Goal: Task Accomplishment & Management: Manage account settings

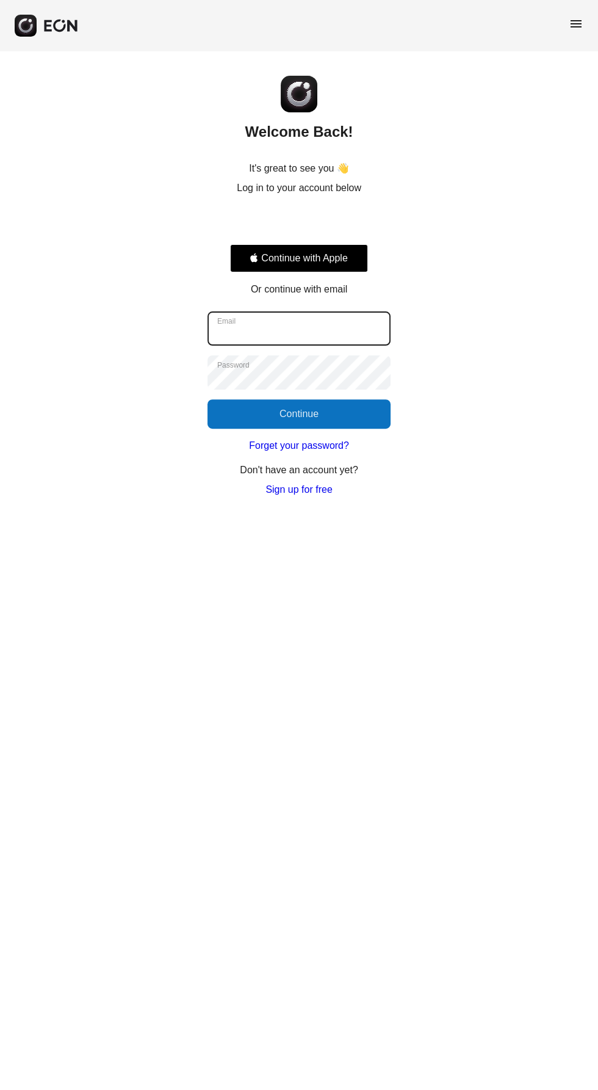
click at [345, 328] on input "Email" at bounding box center [299, 328] width 183 height 34
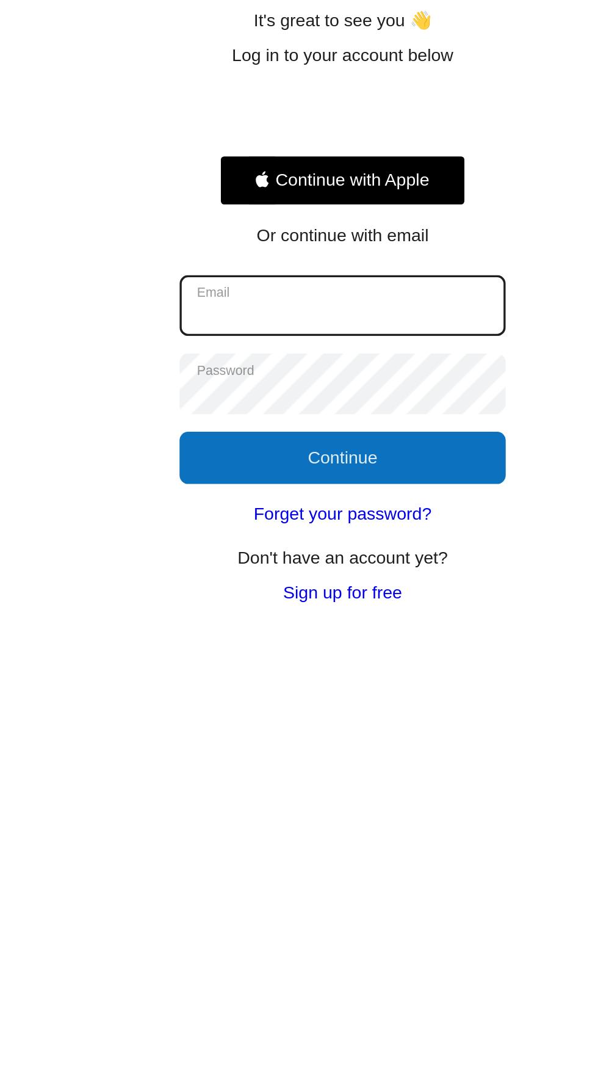
type input "**********"
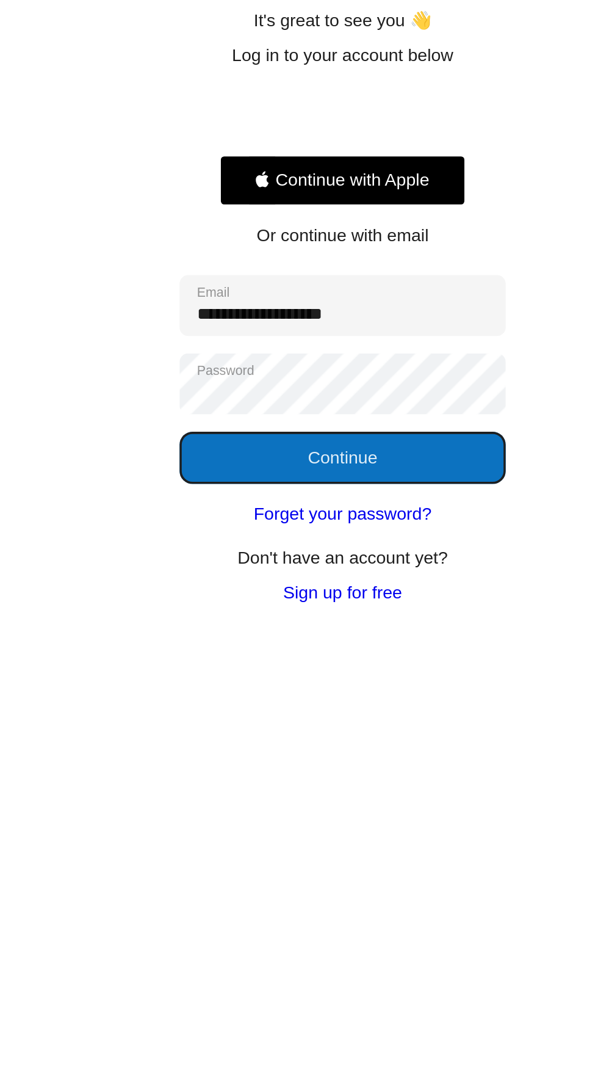
click at [316, 411] on button "Continue" at bounding box center [299, 413] width 183 height 29
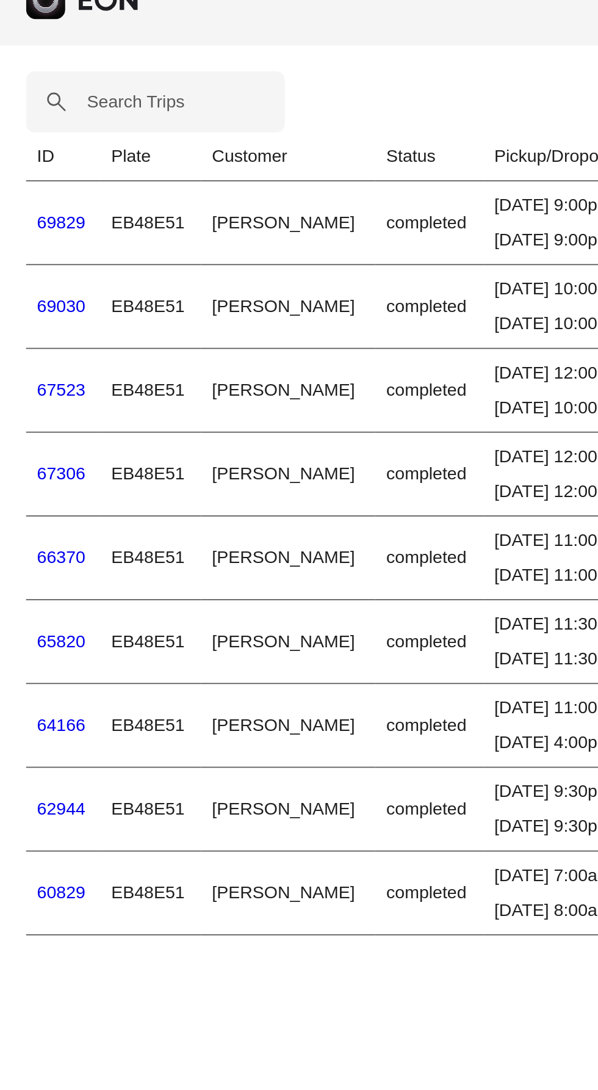
click at [40, 203] on link "69030" at bounding box center [34, 197] width 27 height 10
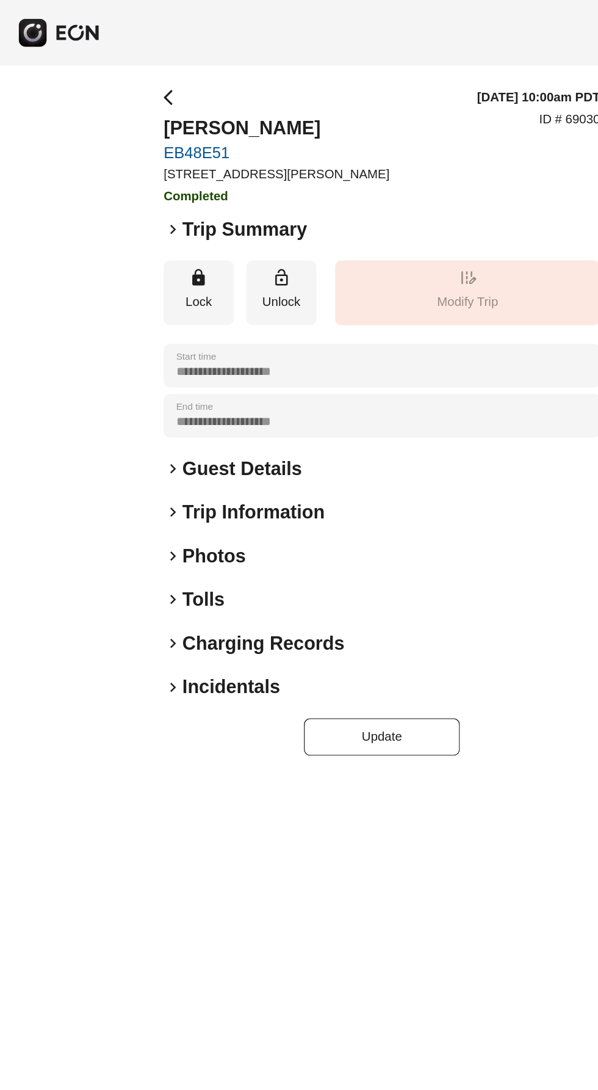
click at [140, 73] on span "arrow_back_ios" at bounding box center [135, 76] width 15 height 15
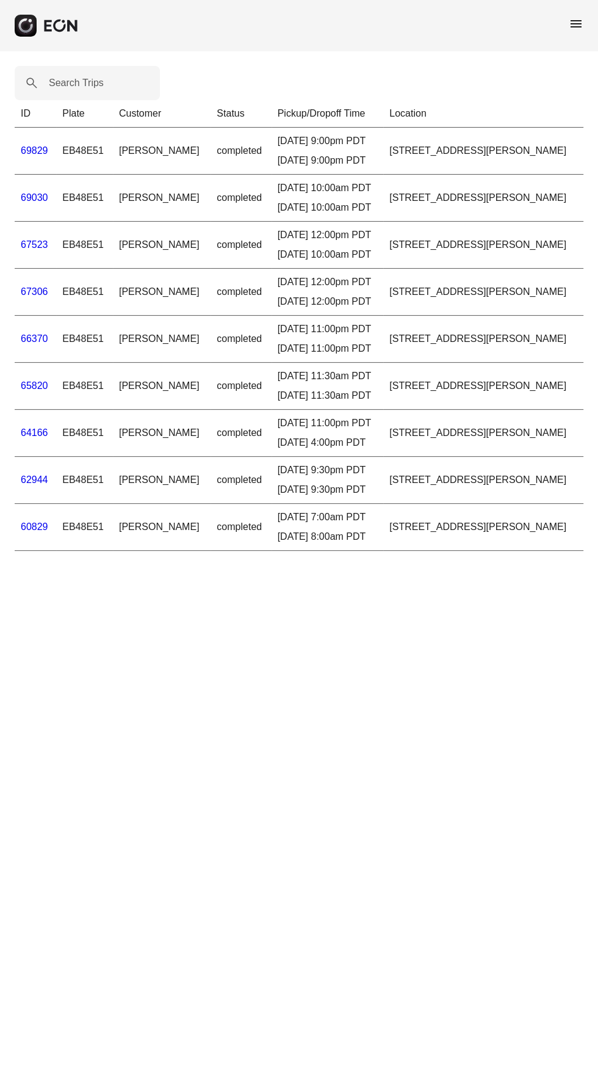
click at [572, 23] on span "menu" at bounding box center [576, 23] width 15 height 15
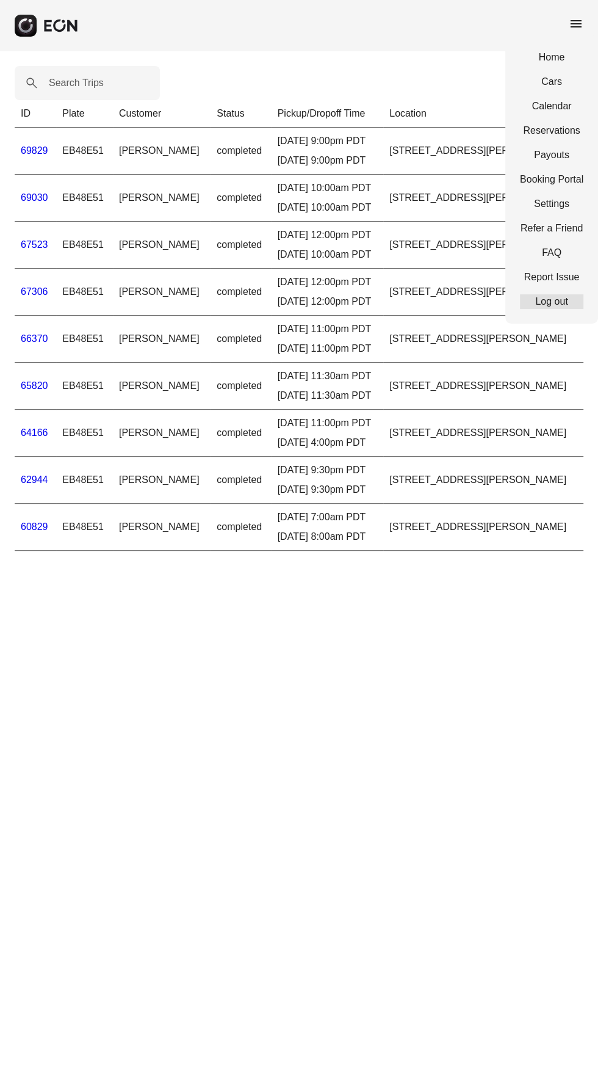
click at [560, 303] on link "Log out" at bounding box center [551, 301] width 63 height 15
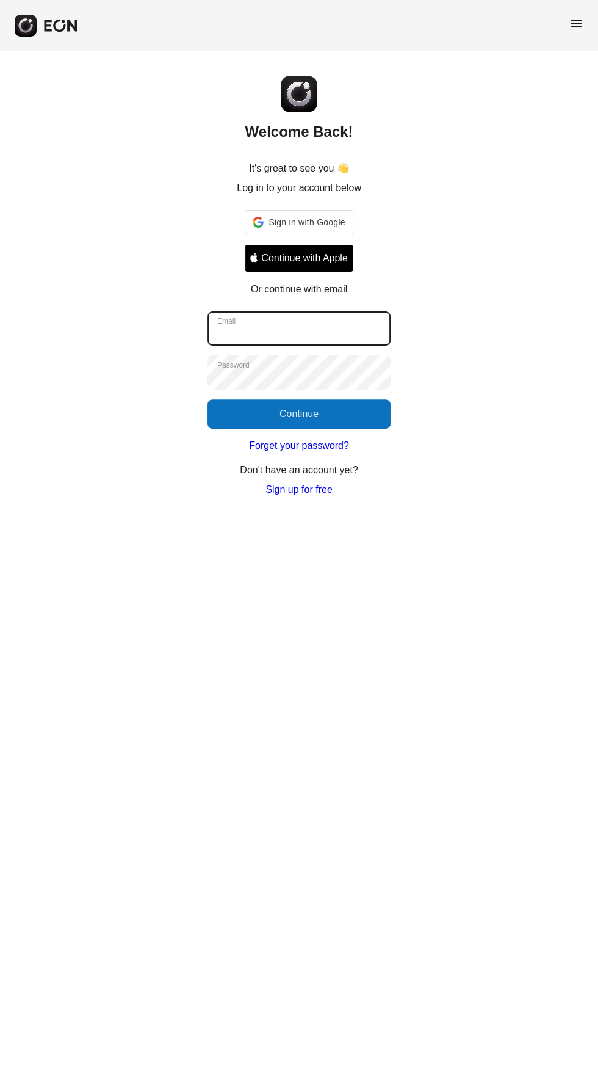
click at [344, 330] on input "Email" at bounding box center [299, 328] width 183 height 34
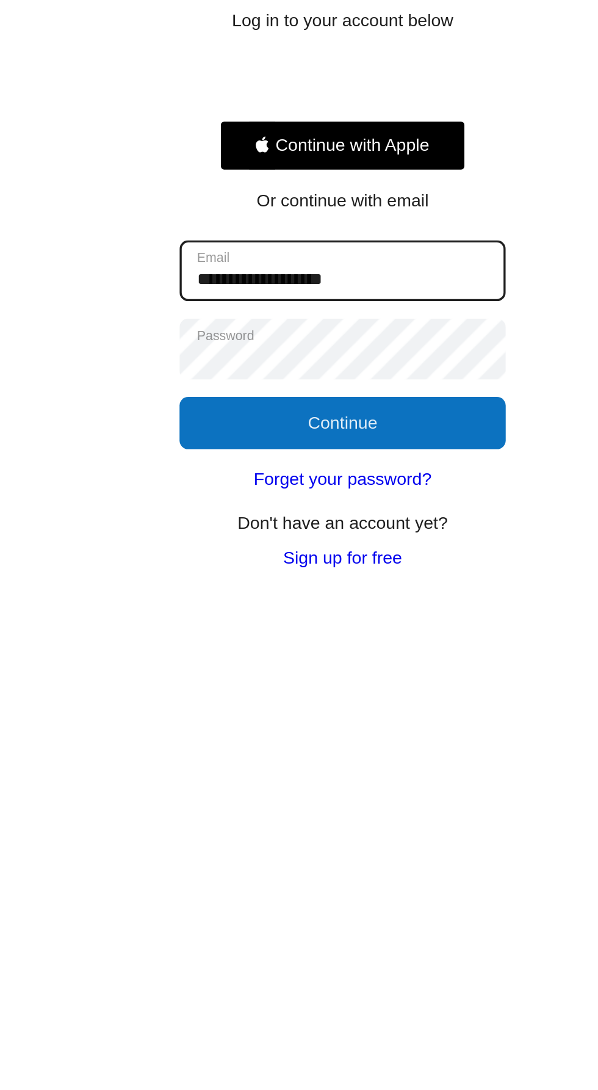
type input "**********"
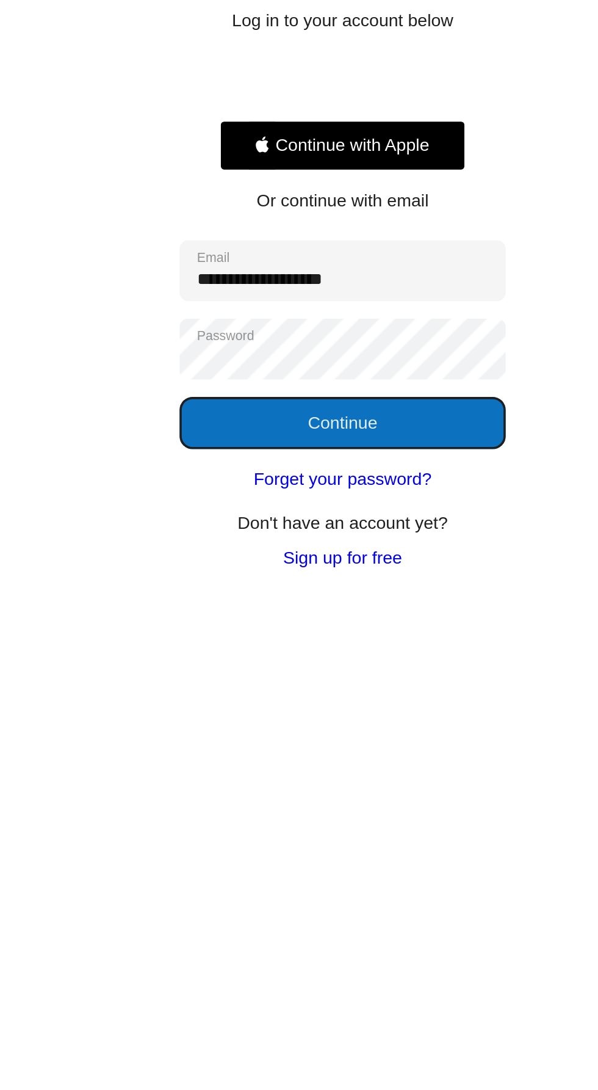
click at [332, 415] on button "Continue" at bounding box center [299, 413] width 183 height 29
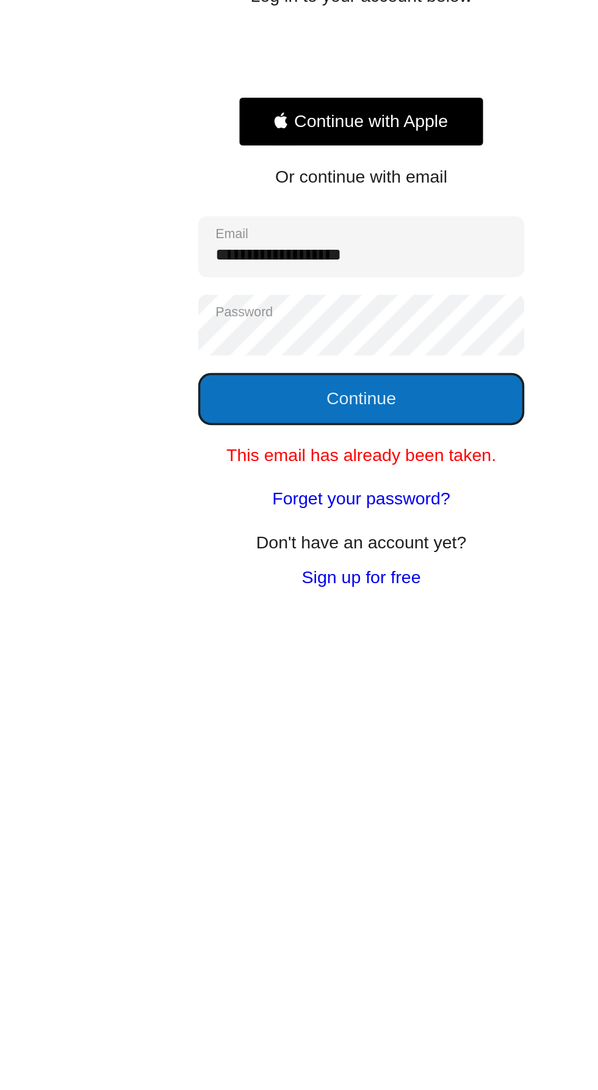
click at [361, 420] on button "Continue" at bounding box center [299, 413] width 183 height 29
click at [370, 421] on button "Continue" at bounding box center [299, 413] width 183 height 29
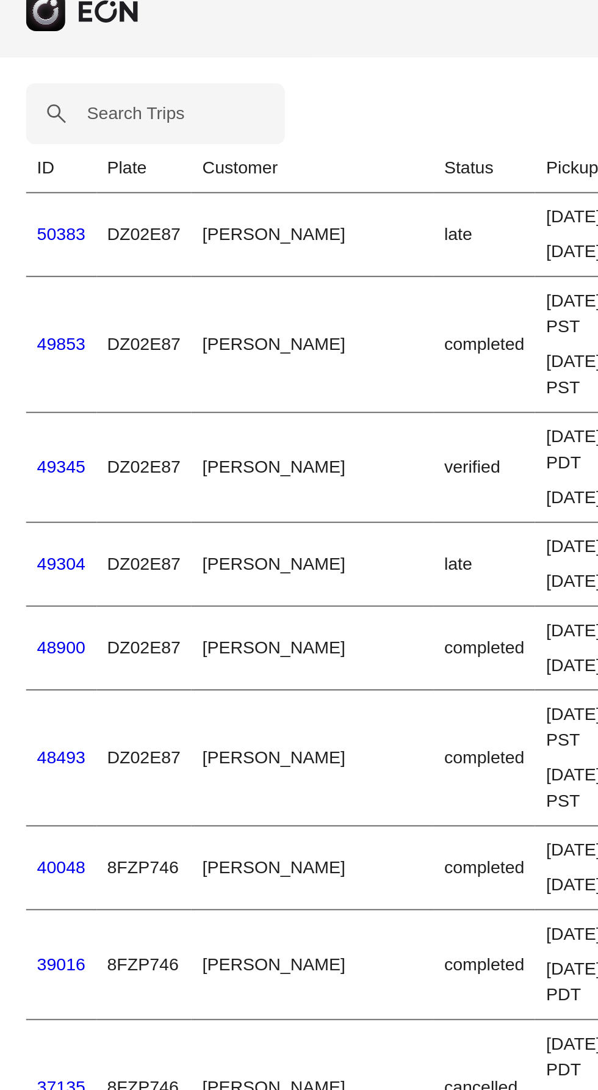
click at [41, 282] on link "49345" at bounding box center [34, 281] width 27 height 10
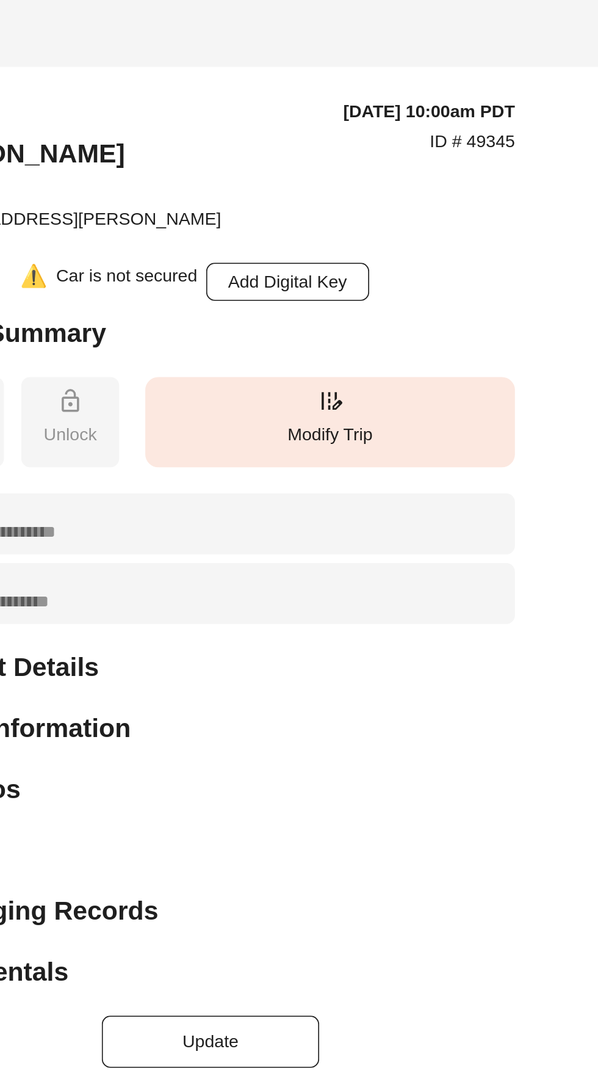
click at [388, 250] on button "edit_road Modify Trip" at bounding box center [366, 250] width 208 height 51
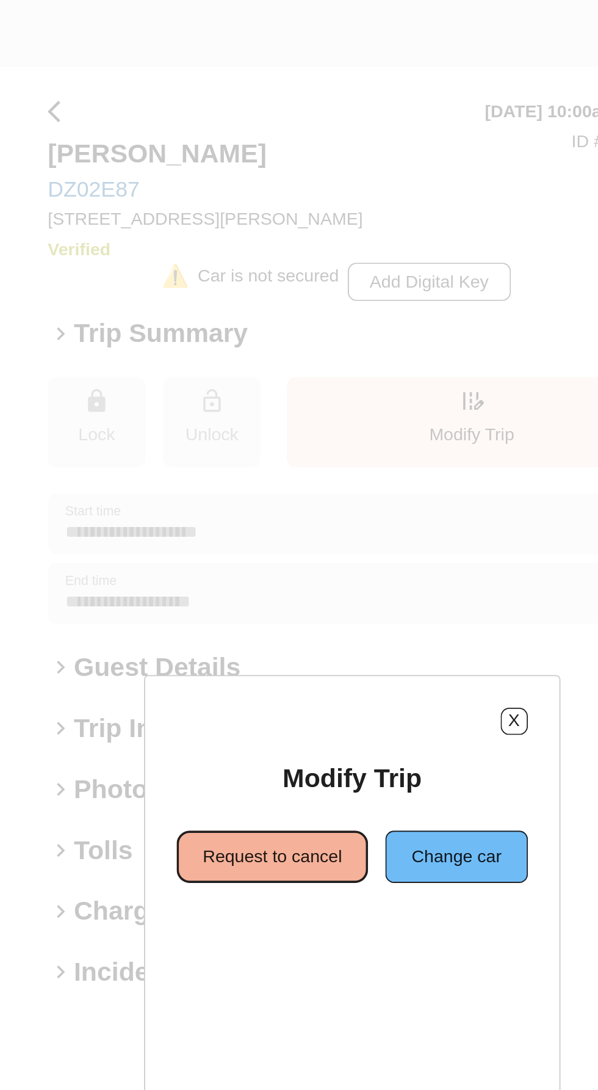
click at [275, 509] on button "Request to cancel" at bounding box center [254, 494] width 107 height 29
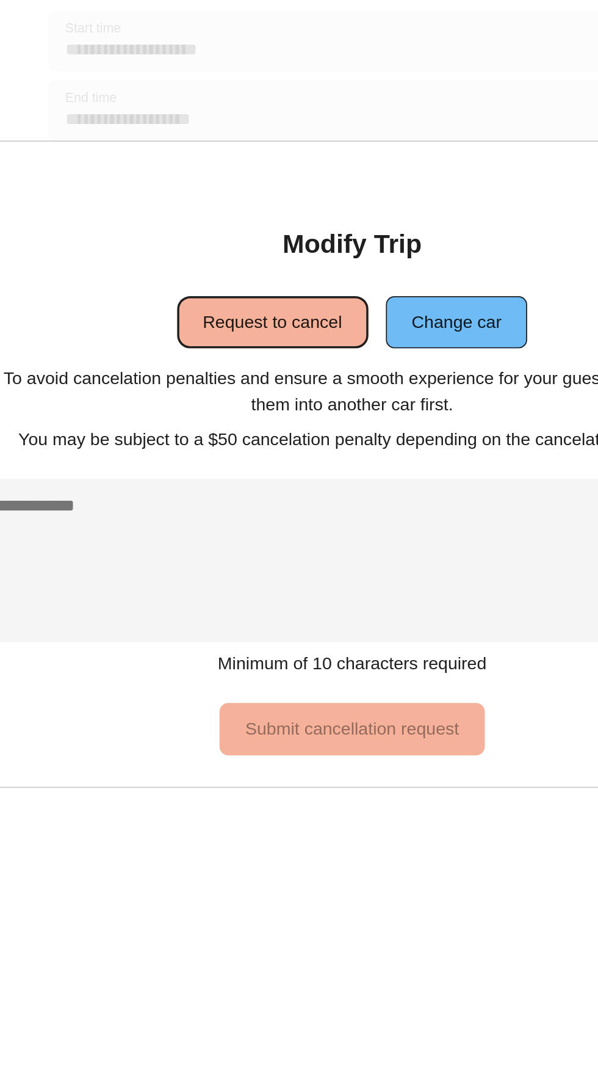
click at [272, 480] on button "Request to cancel" at bounding box center [254, 464] width 107 height 29
click at [286, 612] on textarea at bounding box center [299, 599] width 502 height 92
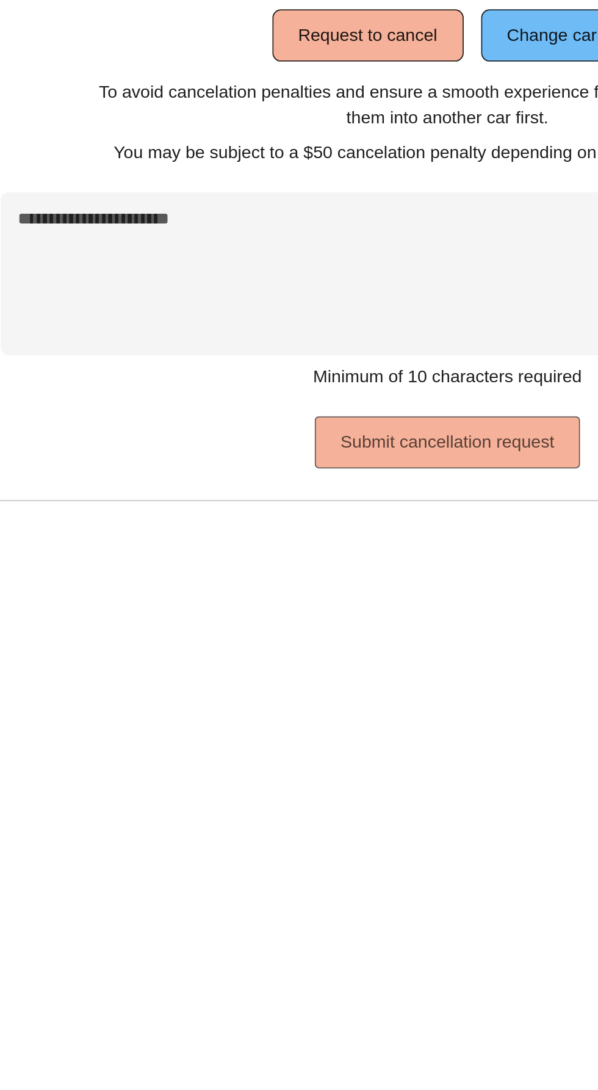
type textarea "**********"
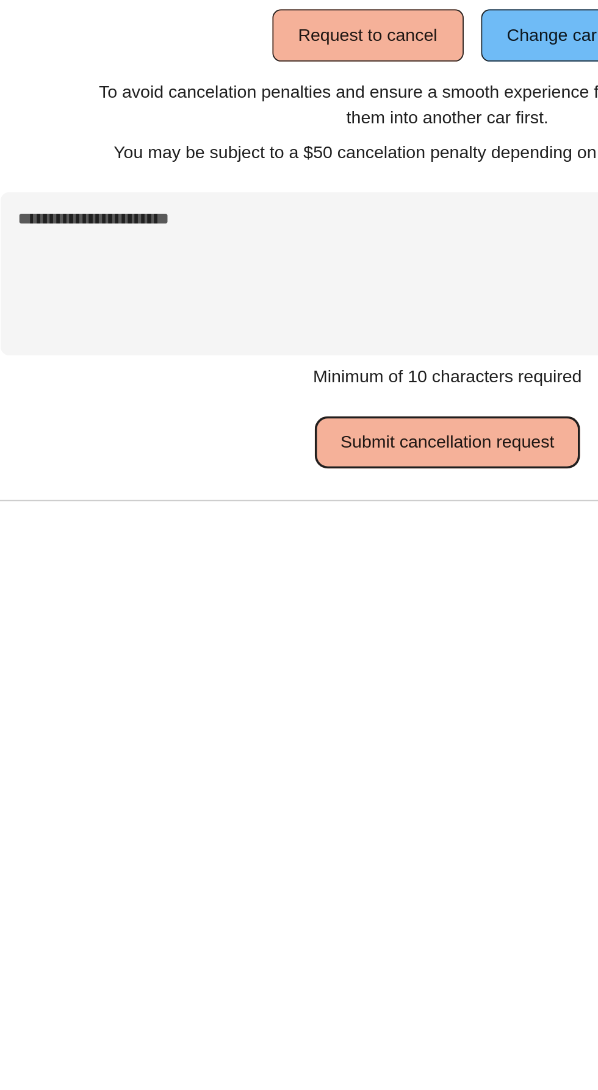
click at [338, 687] on button "Submit cancellation request" at bounding box center [300, 693] width 150 height 29
